Goal: Information Seeking & Learning: Learn about a topic

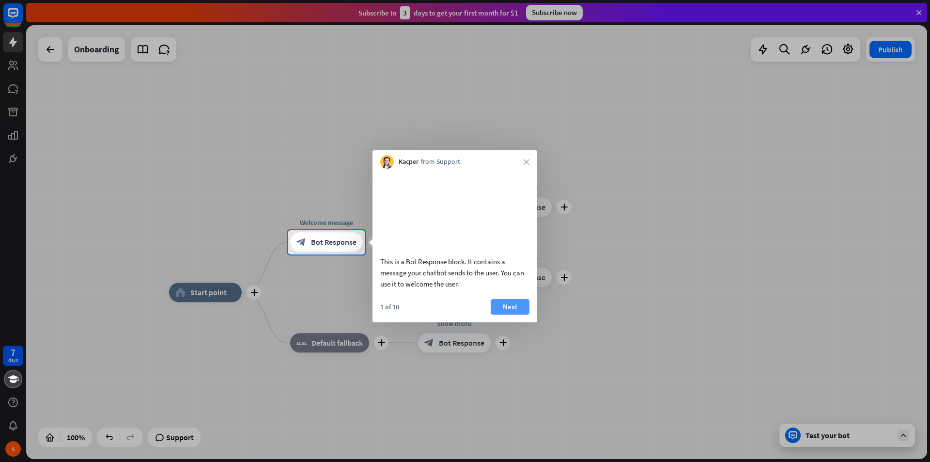
click at [501, 314] on button "Next" at bounding box center [510, 307] width 39 height 16
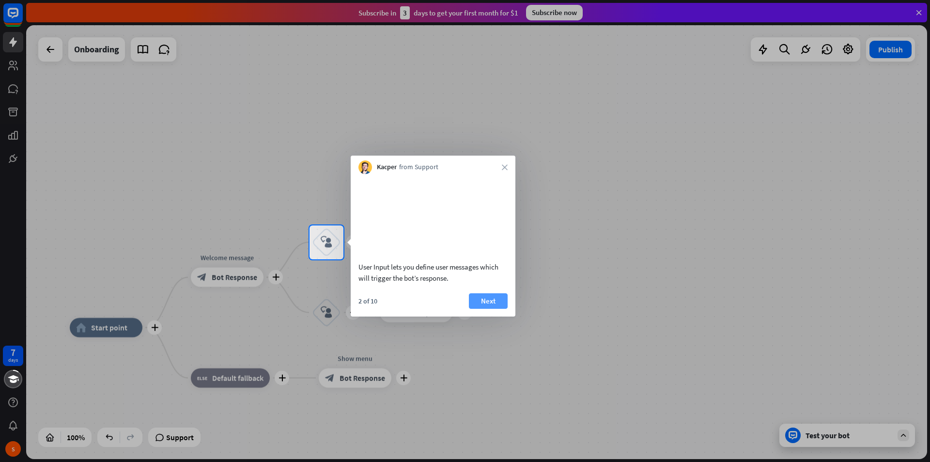
click at [477, 309] on button "Next" at bounding box center [488, 301] width 39 height 16
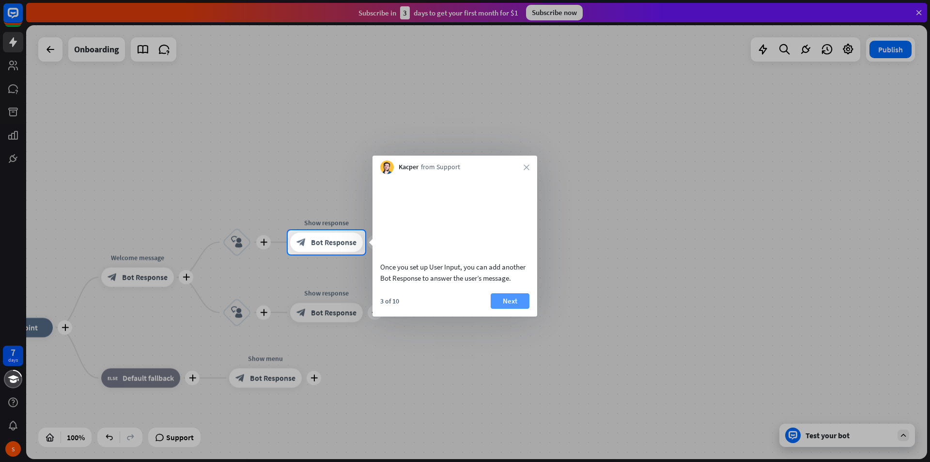
click at [510, 309] on button "Next" at bounding box center [510, 301] width 39 height 16
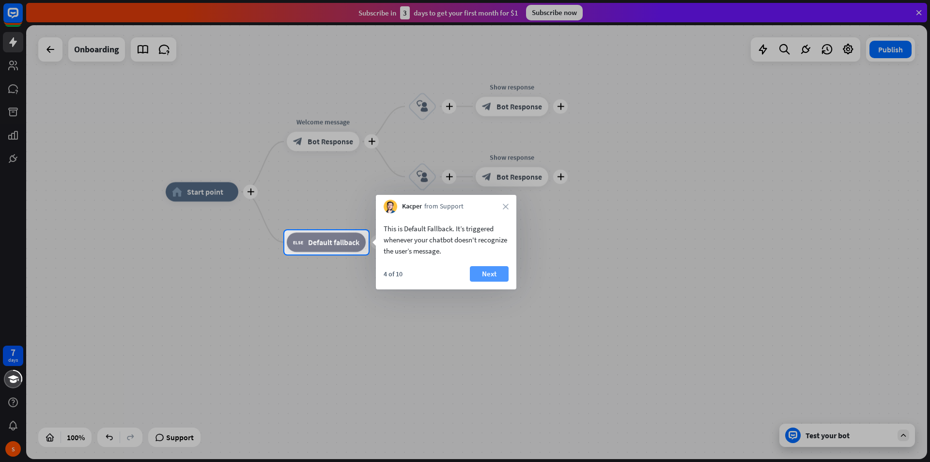
click at [488, 275] on button "Next" at bounding box center [489, 274] width 39 height 16
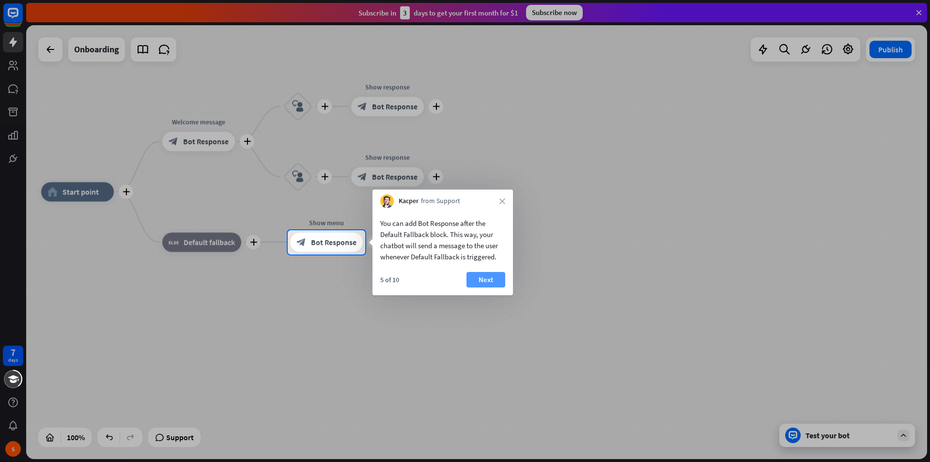
click at [488, 279] on button "Next" at bounding box center [486, 280] width 39 height 16
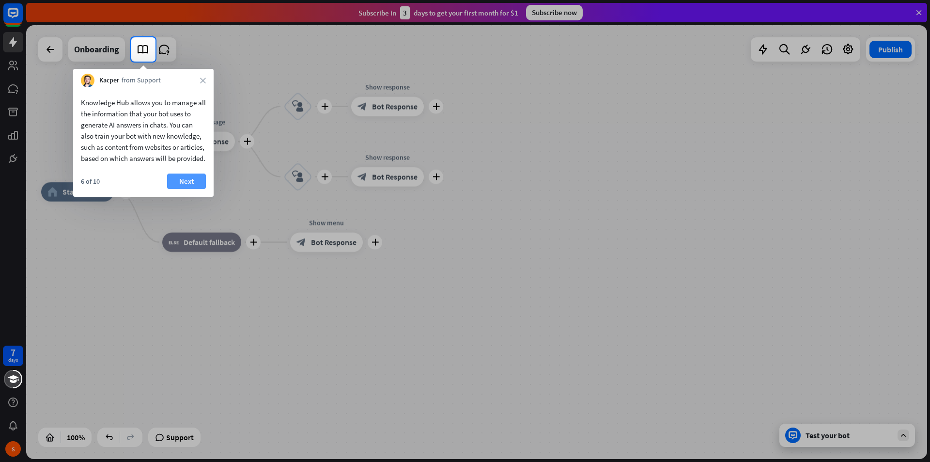
click at [197, 189] on button "Next" at bounding box center [186, 181] width 39 height 16
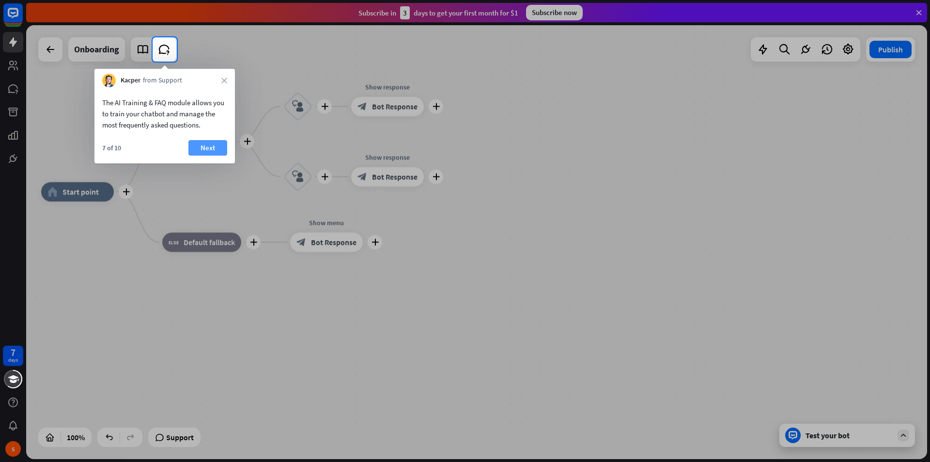
click at [211, 149] on button "Next" at bounding box center [207, 148] width 39 height 16
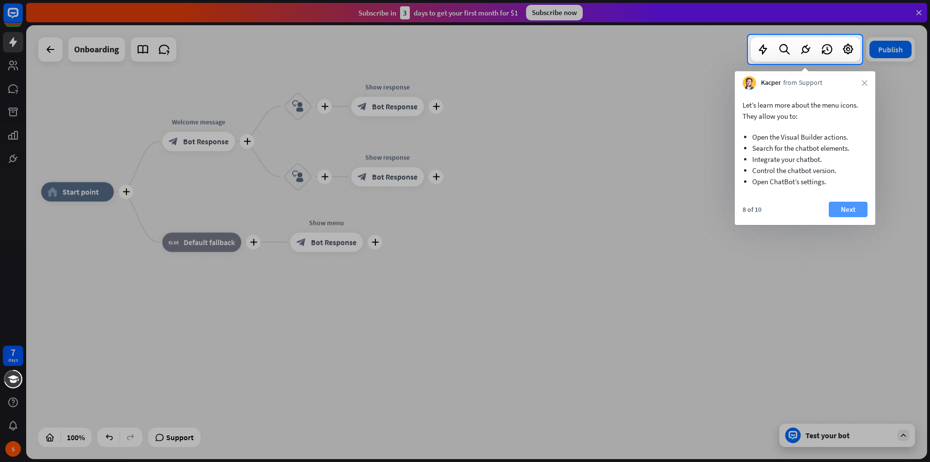
click at [859, 212] on button "Next" at bounding box center [848, 210] width 39 height 16
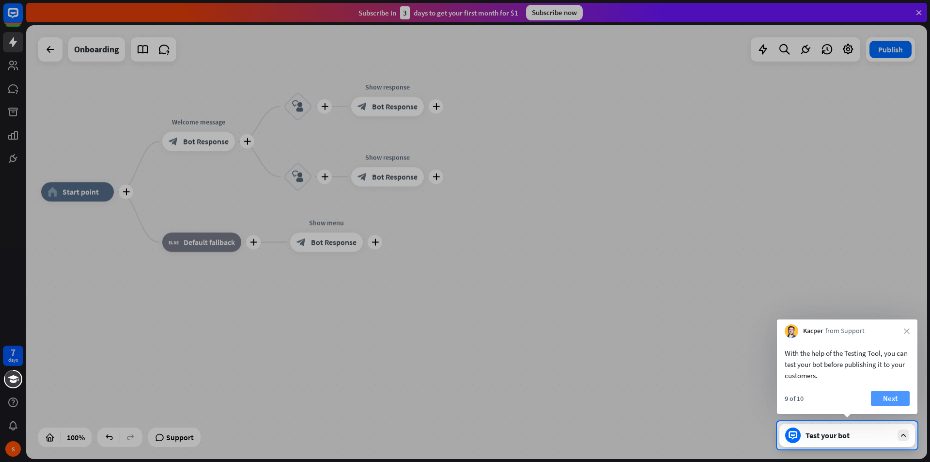
click at [880, 400] on button "Next" at bounding box center [890, 399] width 39 height 16
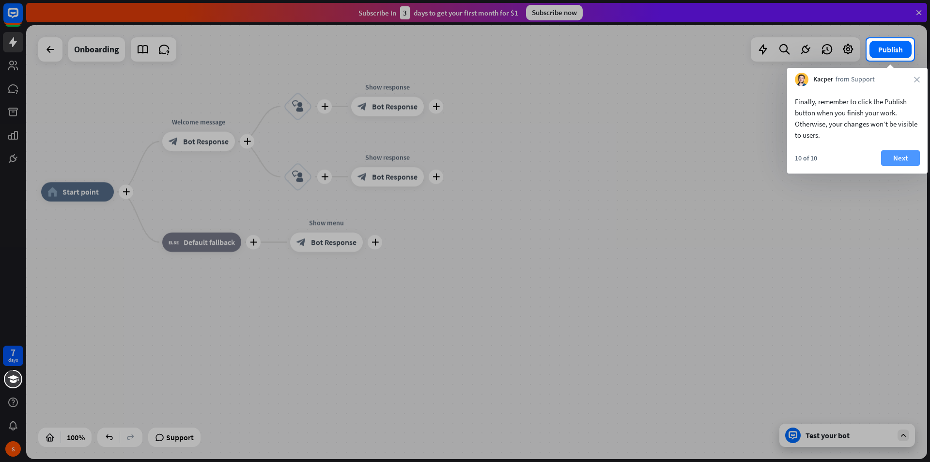
click at [907, 159] on button "Next" at bounding box center [900, 158] width 39 height 16
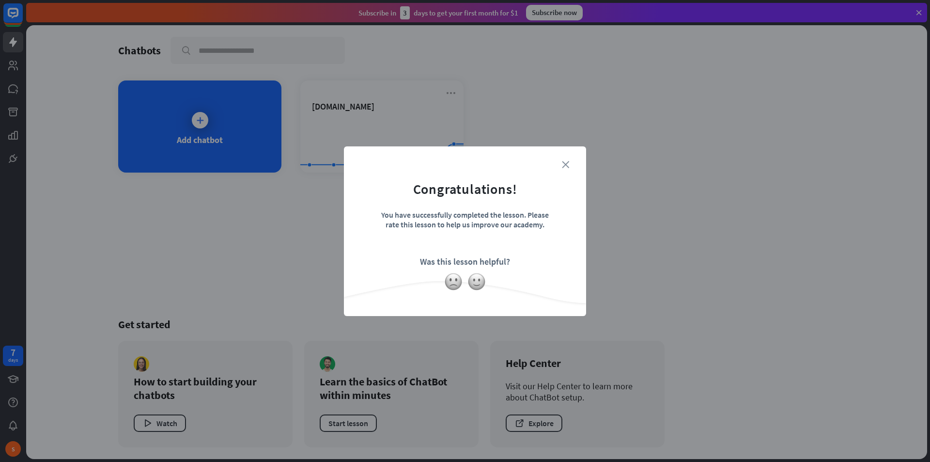
click at [565, 162] on icon "close" at bounding box center [565, 164] width 7 height 7
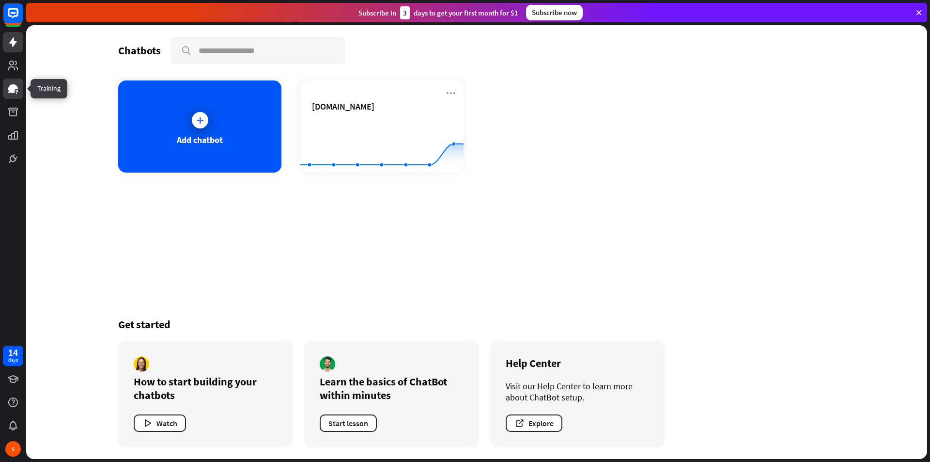
click at [9, 87] on icon at bounding box center [13, 88] width 10 height 9
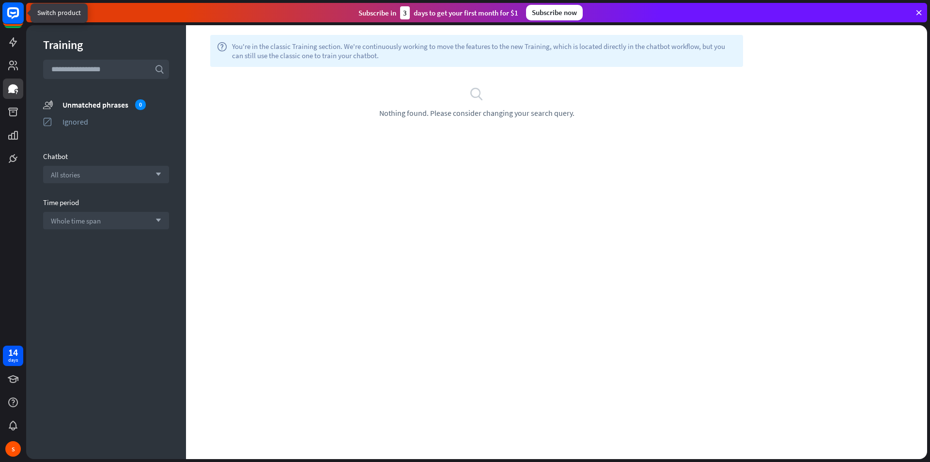
click at [16, 16] on icon at bounding box center [13, 13] width 12 height 12
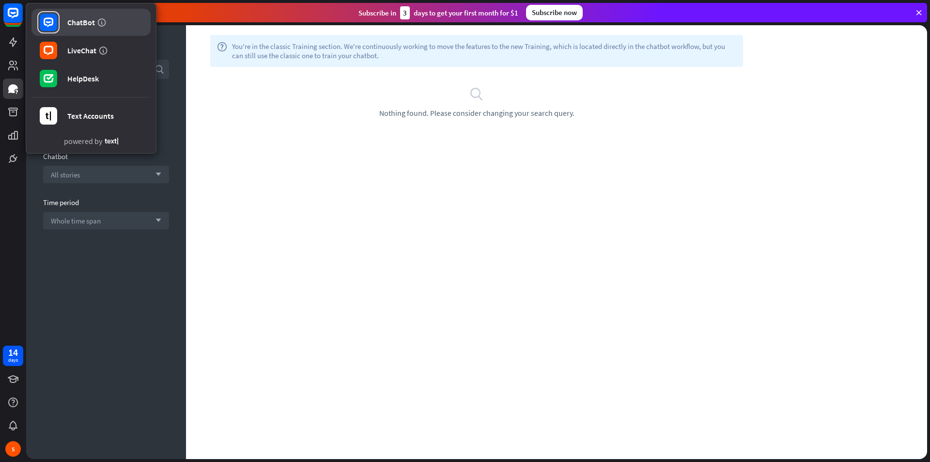
click at [71, 22] on div "ChatBot" at bounding box center [81, 22] width 28 height 10
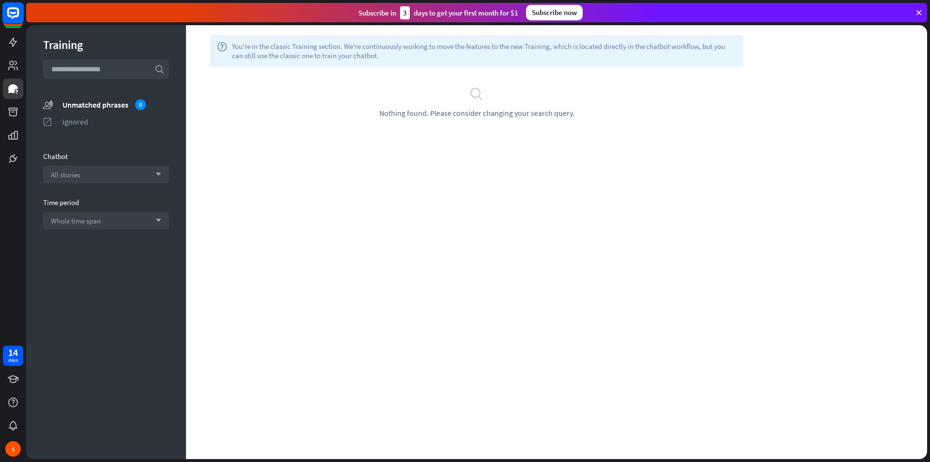
click at [15, 17] on rect at bounding box center [12, 12] width 21 height 21
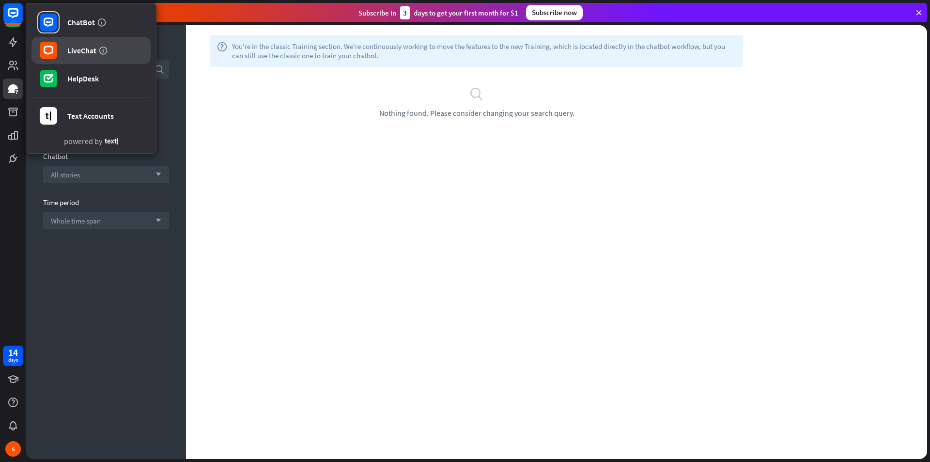
click at [73, 53] on div "LiveChat" at bounding box center [81, 51] width 29 height 10
